Goal: Find specific fact: Find specific fact

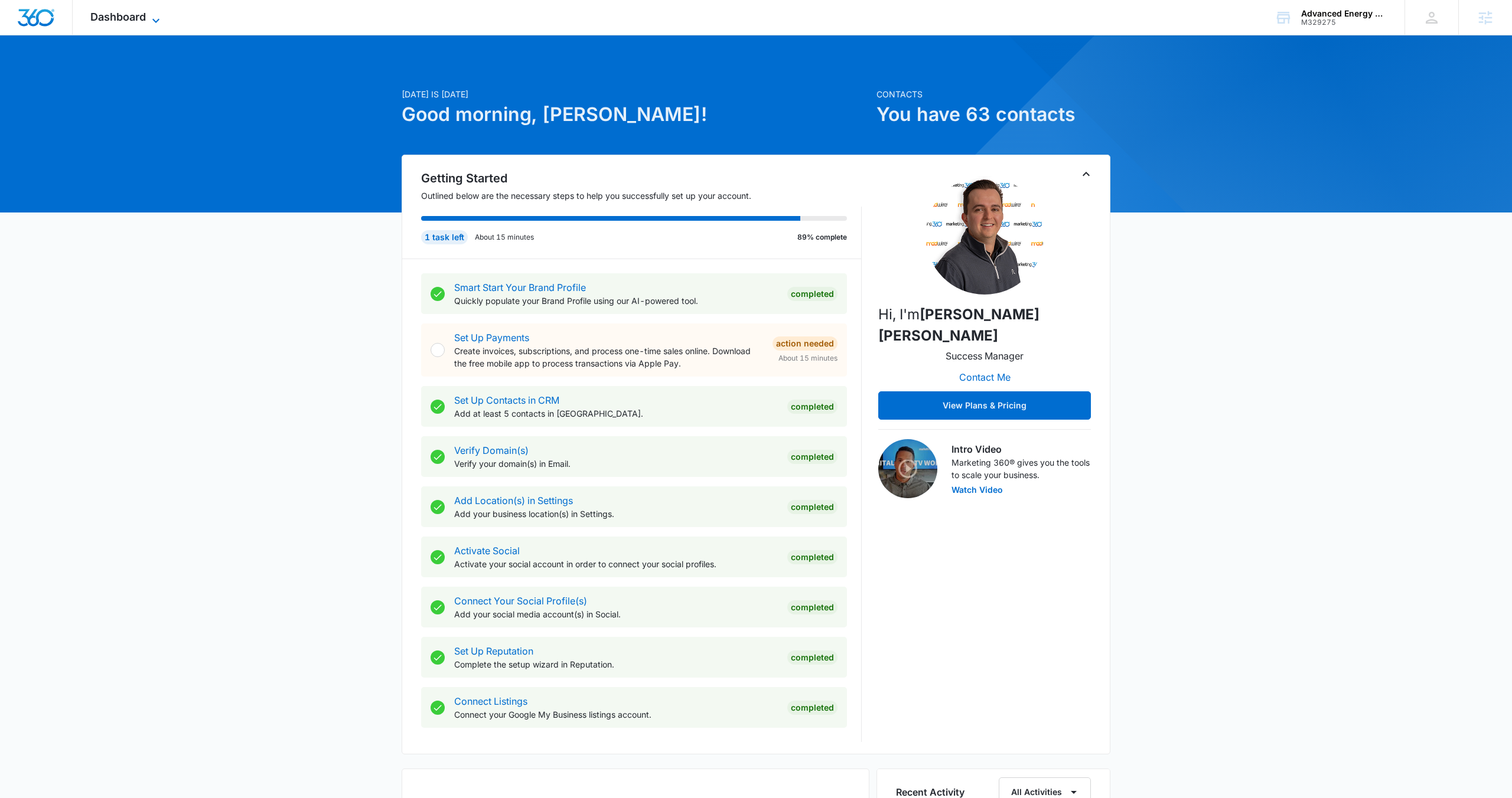
click at [126, 18] on span "Dashboard" at bounding box center [118, 16] width 56 height 12
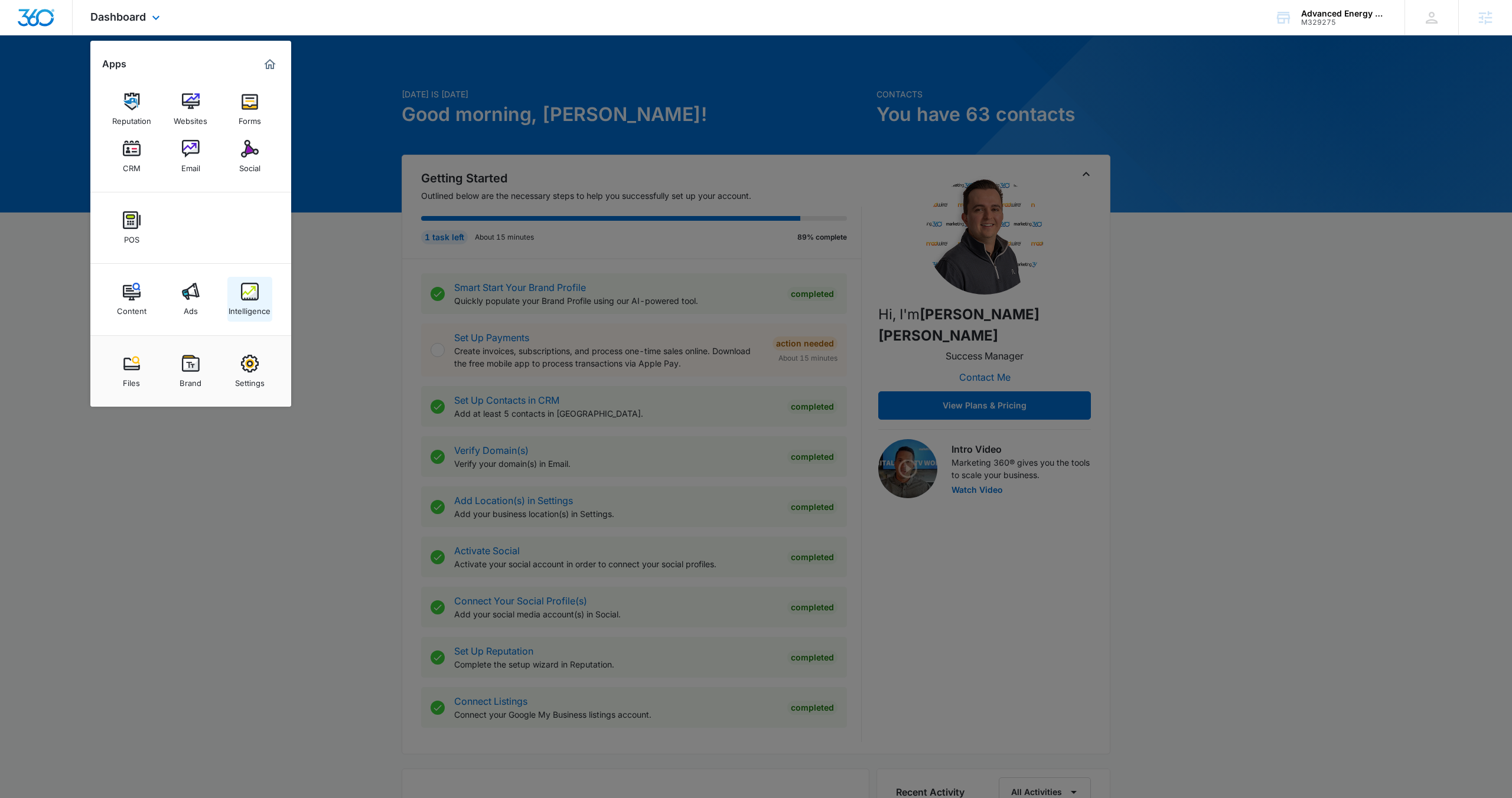
click at [248, 290] on img at bounding box center [250, 291] width 18 height 18
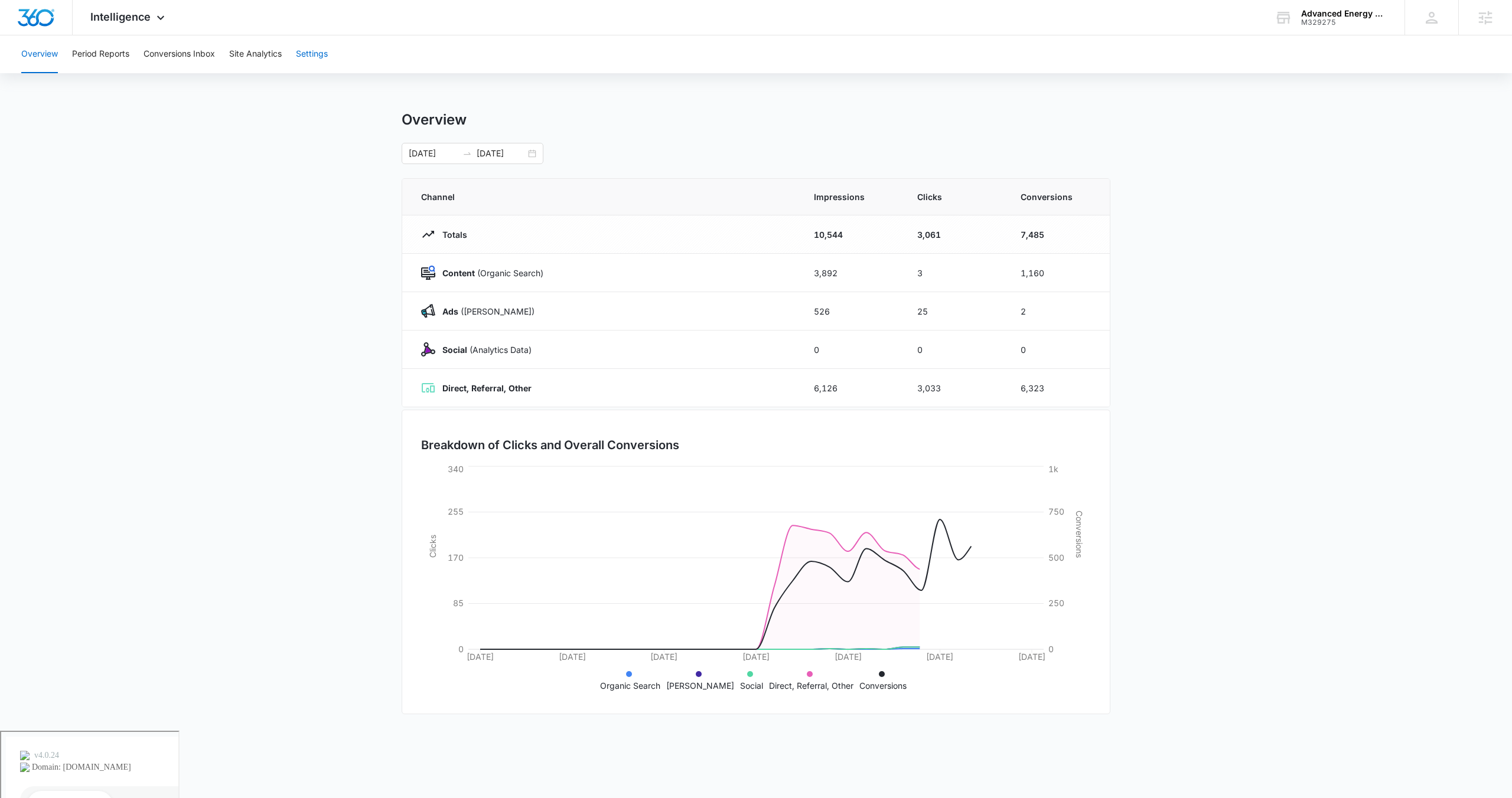
click at [308, 58] on button "Settings" at bounding box center [312, 54] width 32 height 38
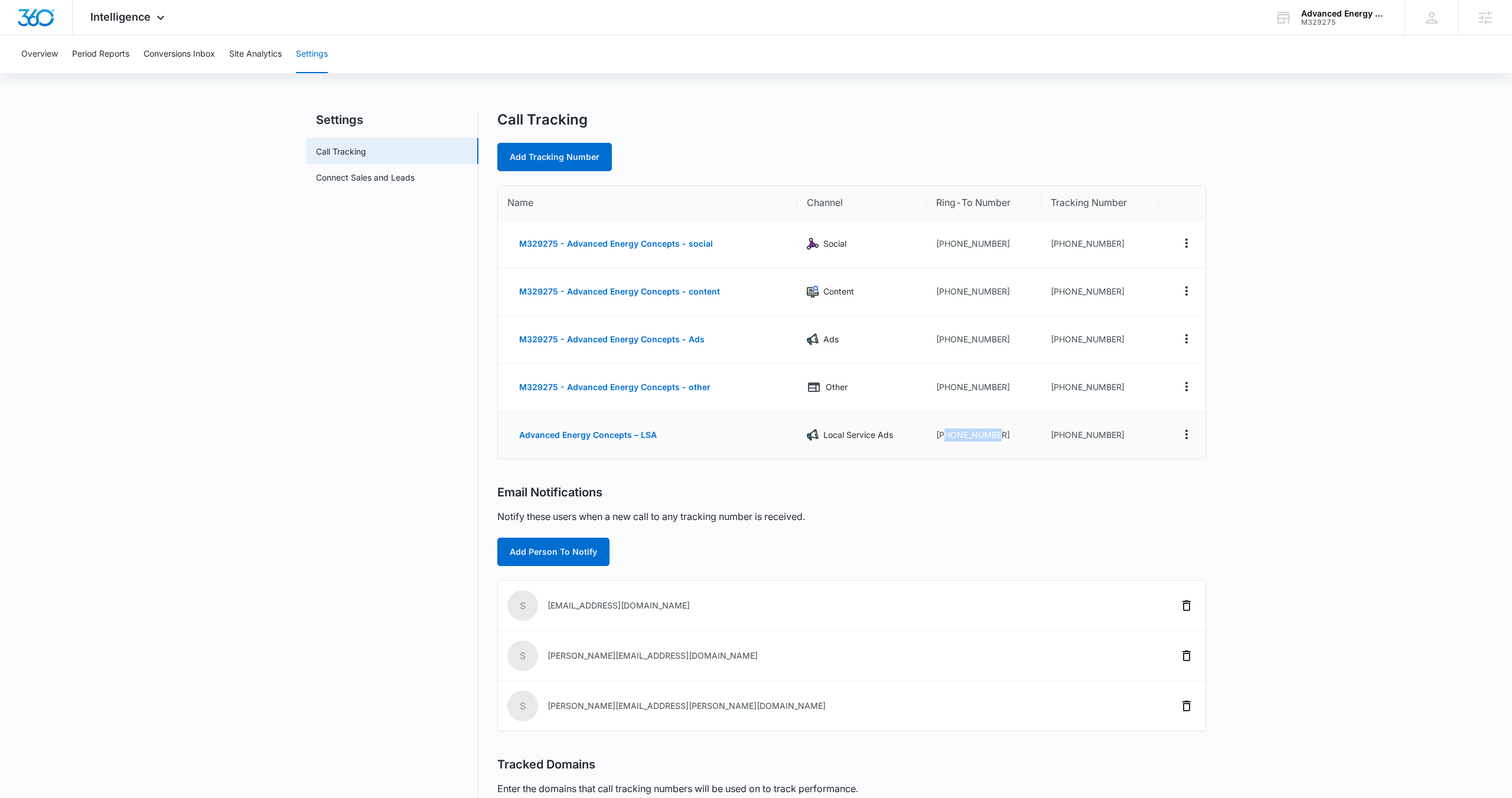
drag, startPoint x: 1005, startPoint y: 435, endPoint x: 942, endPoint y: 442, distance: 63.4
click at [942, 442] on td "[PHONE_NUMBER]" at bounding box center [984, 435] width 115 height 47
drag, startPoint x: 1011, startPoint y: 433, endPoint x: 945, endPoint y: 439, distance: 66.3
click at [945, 439] on td "[PHONE_NUMBER]" at bounding box center [984, 435] width 115 height 47
copy td "5087911115"
